Goal: Information Seeking & Learning: Check status

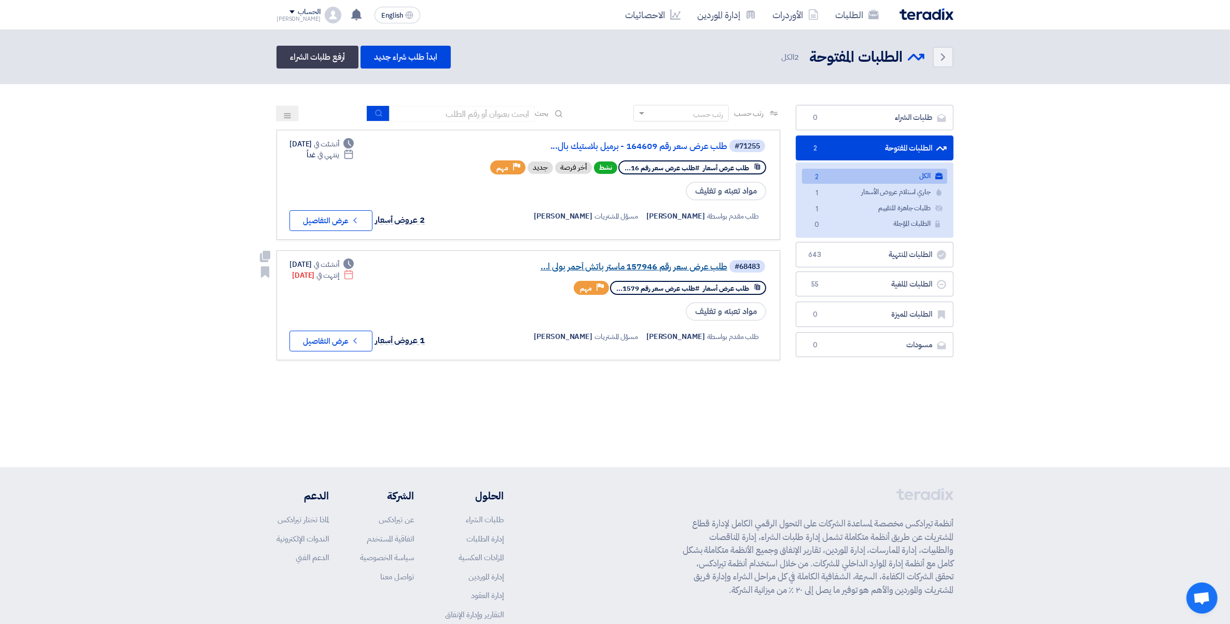
click at [696, 262] on link "طلب عرض سعر رقم 157946 ماستر باتش أحمر بولى ا..." at bounding box center [624, 266] width 208 height 9
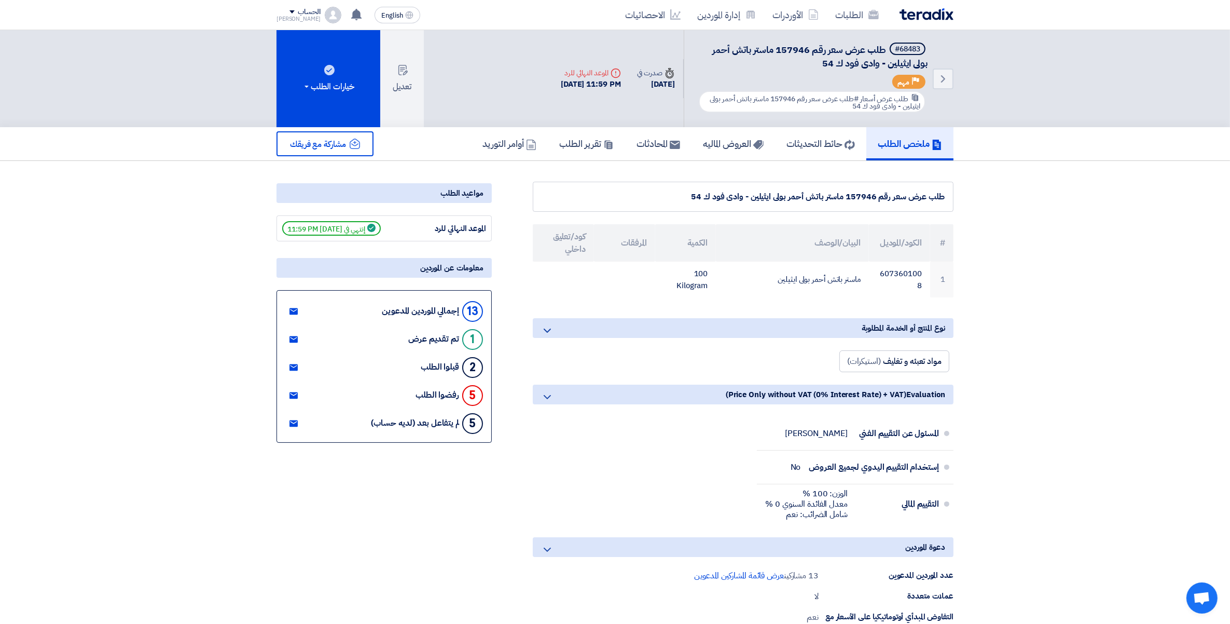
click at [128, 312] on section "طلب عرض سعر رقم 157946 ماستر باتش أحمر بولى ايثيلين - وادى فود ك 54 # الكود/الم…" at bounding box center [615, 552] width 1230 height 783
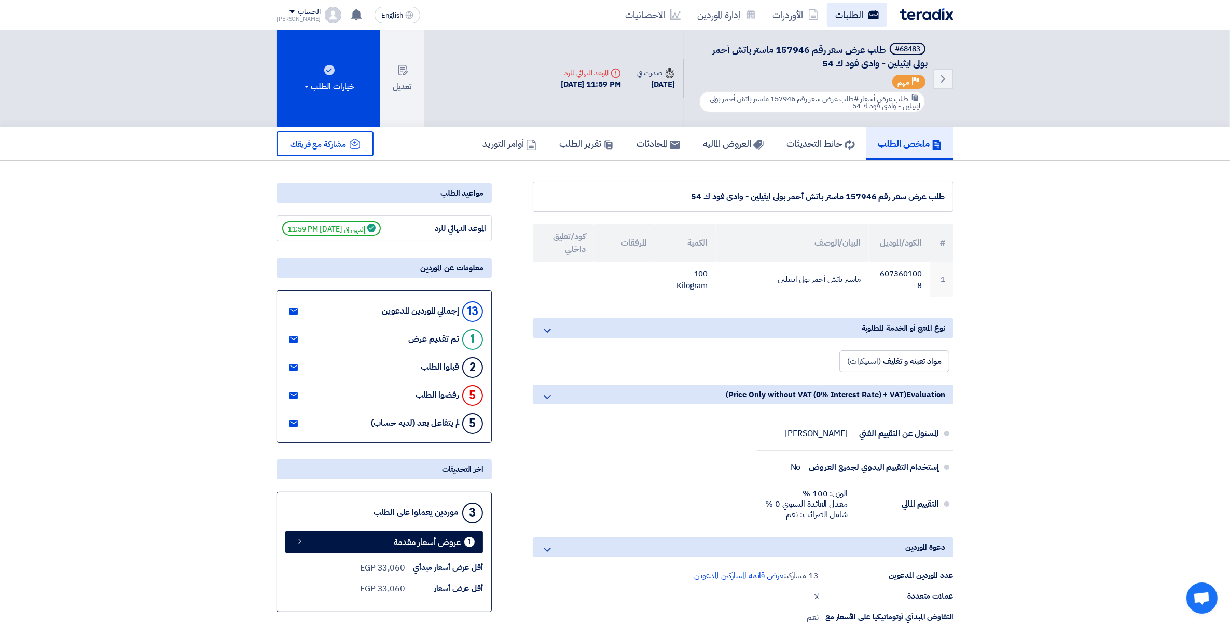
click at [840, 8] on link "الطلبات" at bounding box center [857, 15] width 60 height 24
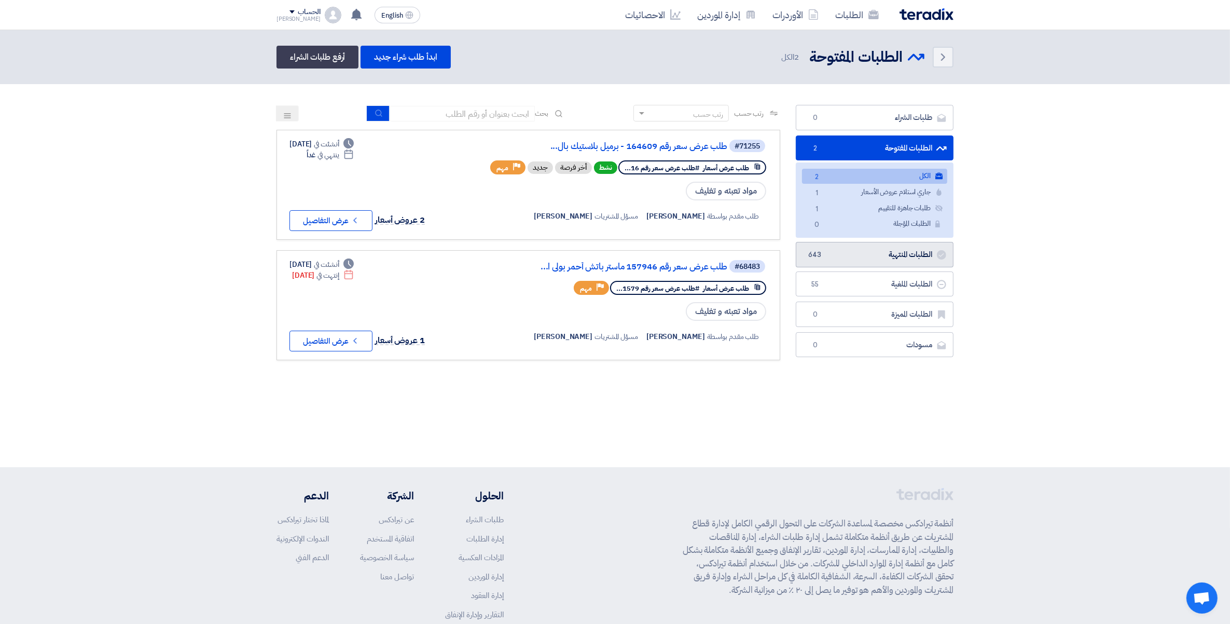
click at [904, 255] on link "الطلبات المنتهية الطلبات المنتهية 643" at bounding box center [875, 254] width 158 height 25
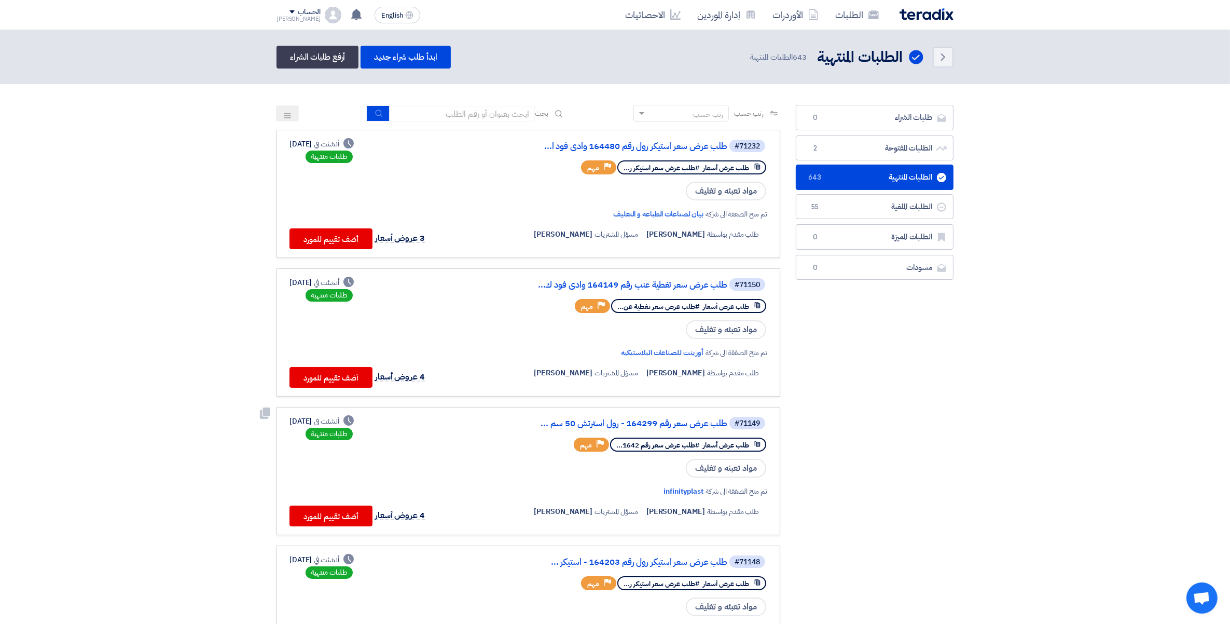
click at [678, 478] on div "تم منح الصفقة الى شركة infinityplast طلب مقدم بواسطة Ahmed Fathy مسؤل المشتريات…" at bounding box center [643, 502] width 250 height 48
click at [672, 486] on link "infinityplast" at bounding box center [684, 491] width 40 height 11
click at [687, 419] on link "طلب عرض سعر رقم 164299 - رول استرتش 50 سم ..." at bounding box center [624, 423] width 208 height 9
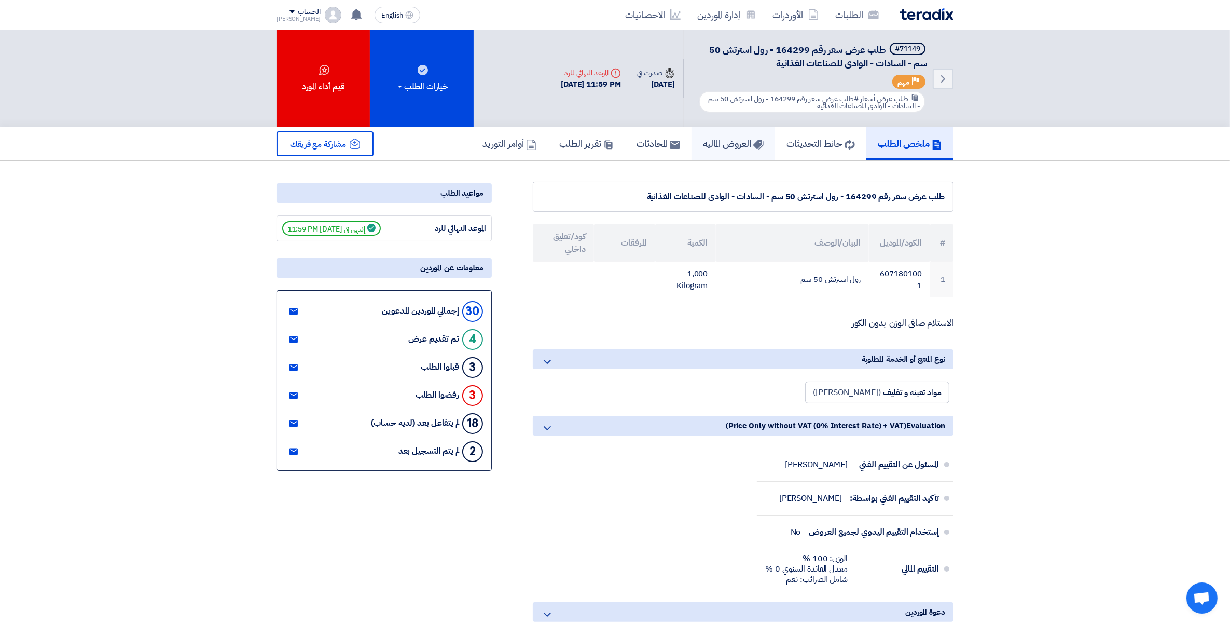
click at [721, 137] on h5 "العروض الماليه" at bounding box center [733, 143] width 61 height 12
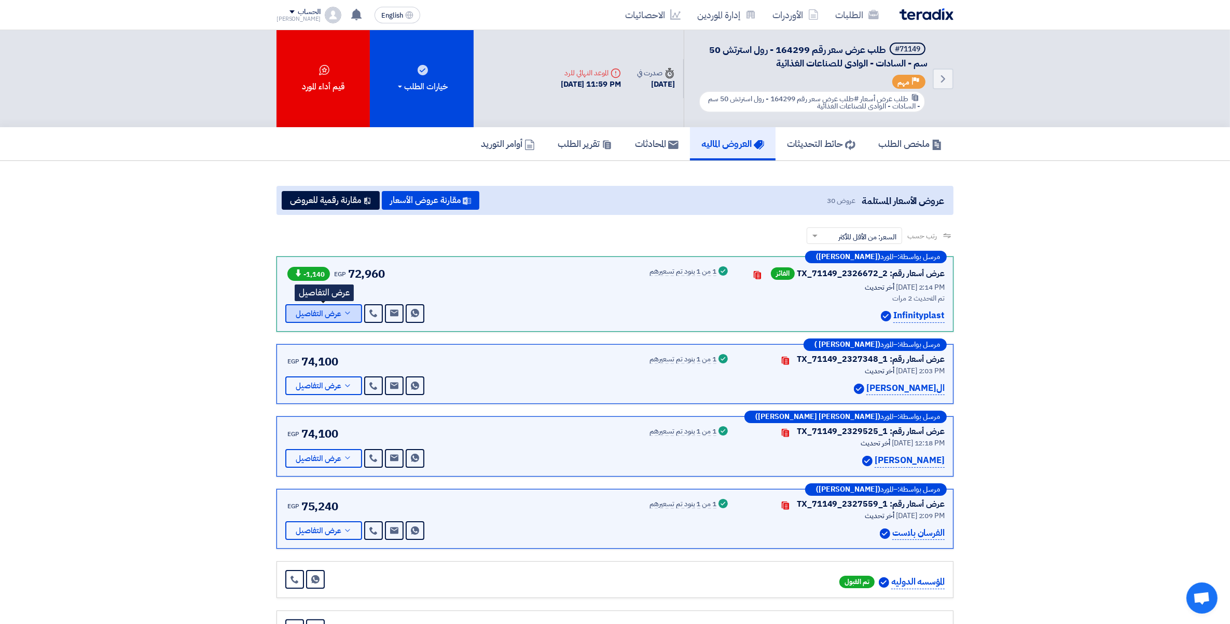
click at [347, 312] on icon at bounding box center [347, 313] width 8 height 8
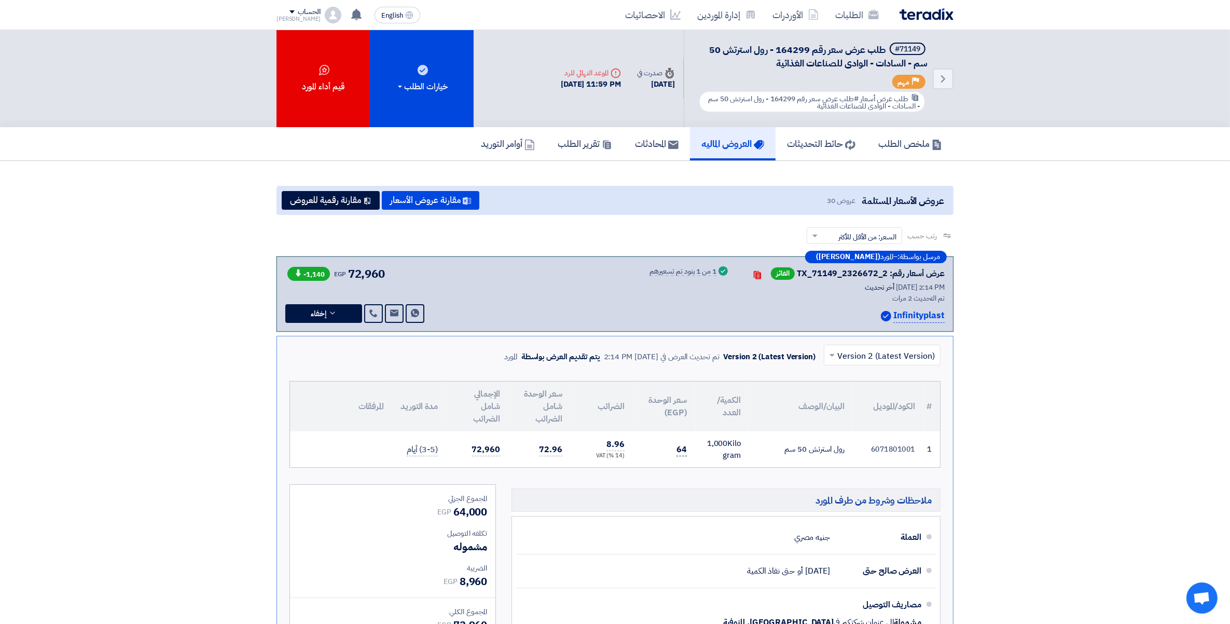
click at [681, 445] on span "64" at bounding box center [682, 449] width 10 height 13
click at [857, 13] on link "الطلبات" at bounding box center [857, 15] width 60 height 24
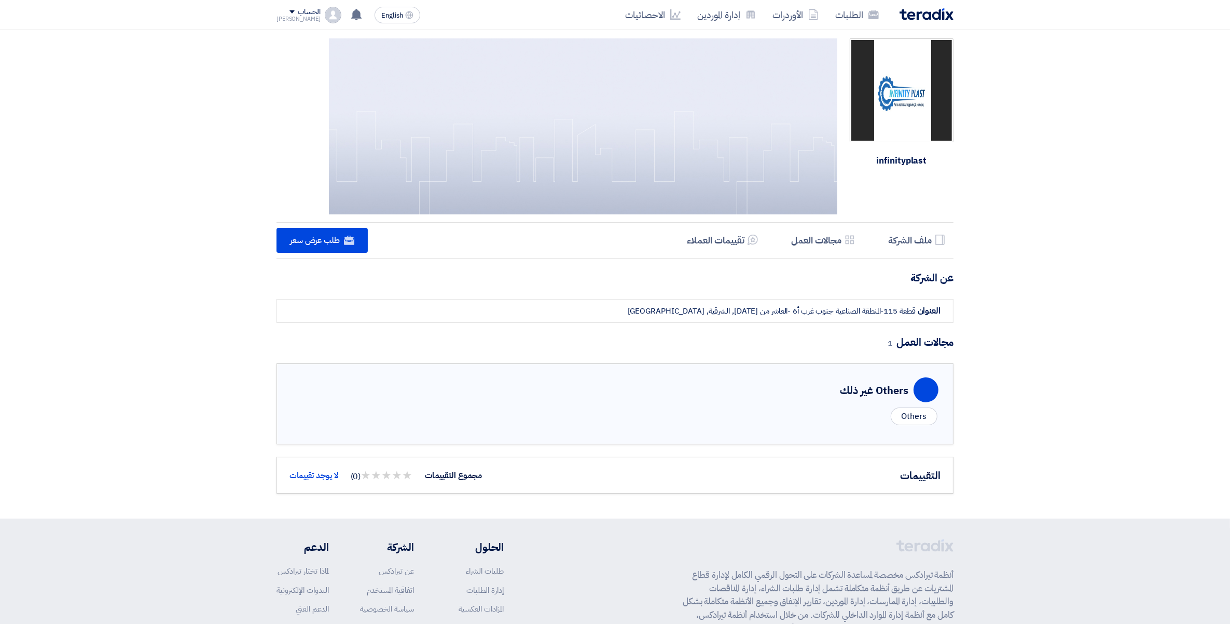
click at [1065, 293] on div "infinityplast Profile ملف الشركة Services & Activities مجالات العمل Reviews تقي…" at bounding box center [615, 274] width 1230 height 488
